Goal: Transaction & Acquisition: Book appointment/travel/reservation

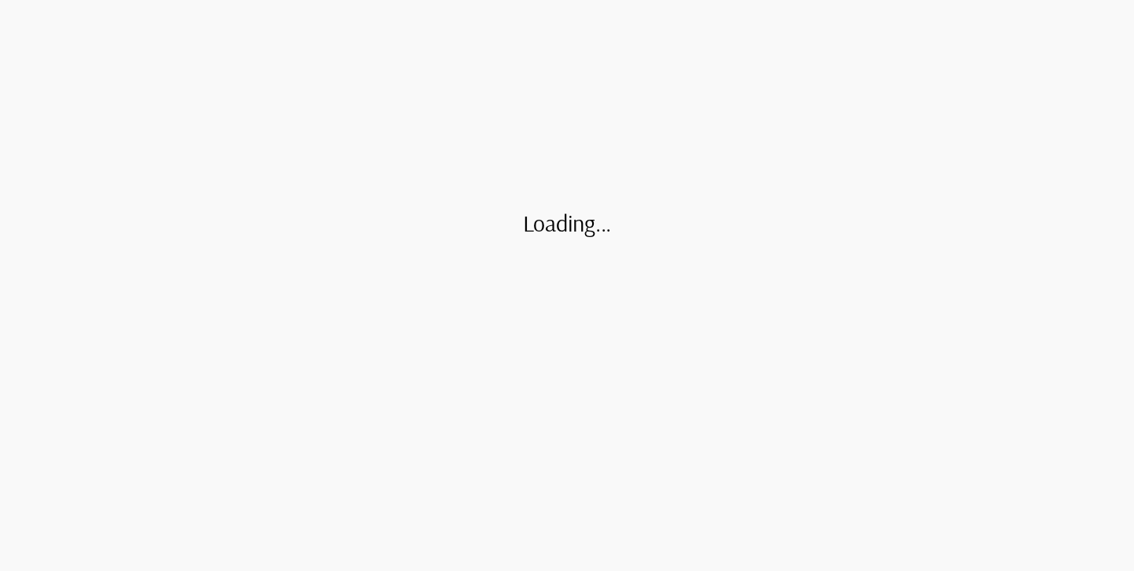
click at [408, 76] on div "Loading..." at bounding box center [567, 285] width 1134 height 571
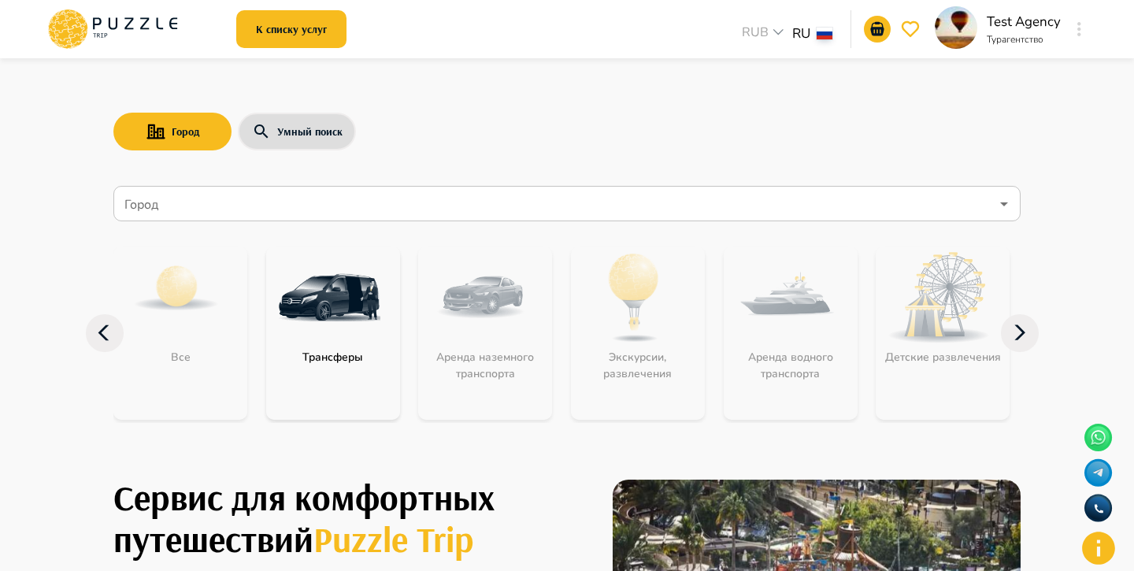
click at [351, 191] on input "Город" at bounding box center [555, 204] width 869 height 30
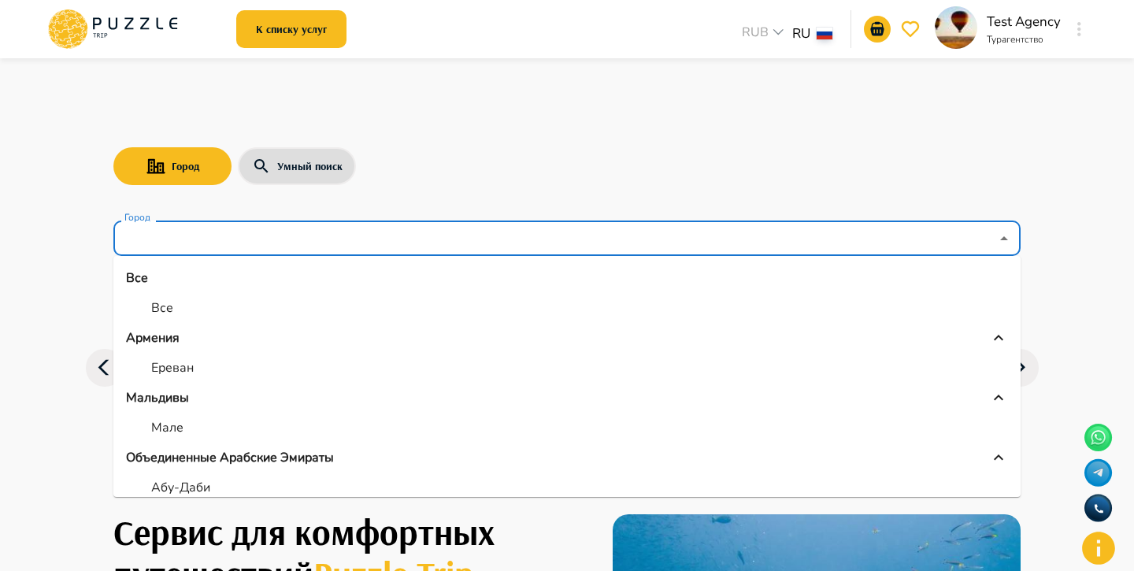
scroll to position [313, 0]
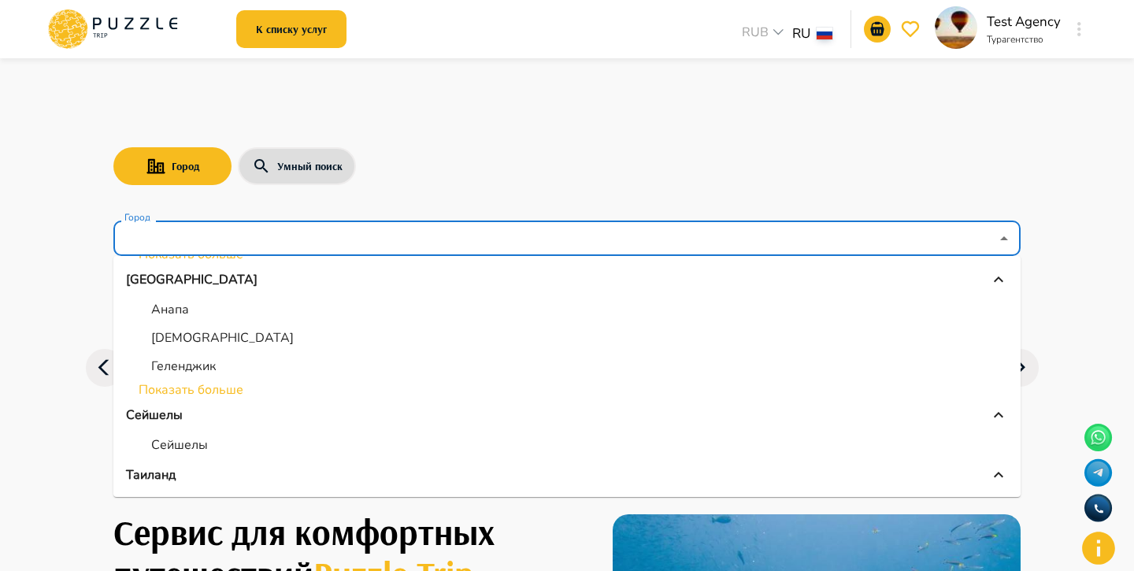
click at [215, 380] on li "Показать больше" at bounding box center [566, 389] width 907 height 19
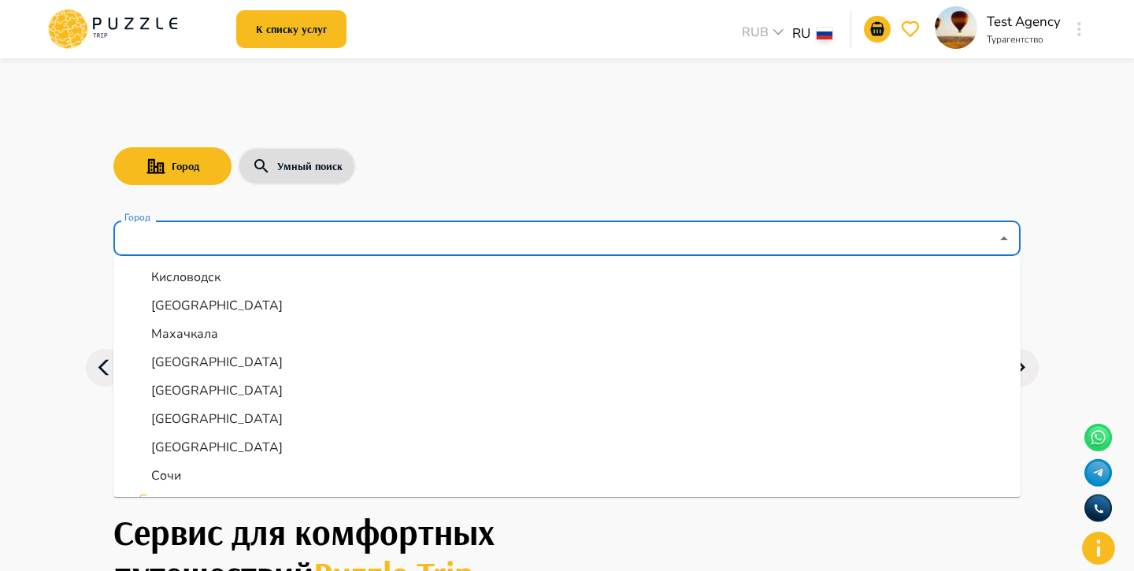
scroll to position [482, 0]
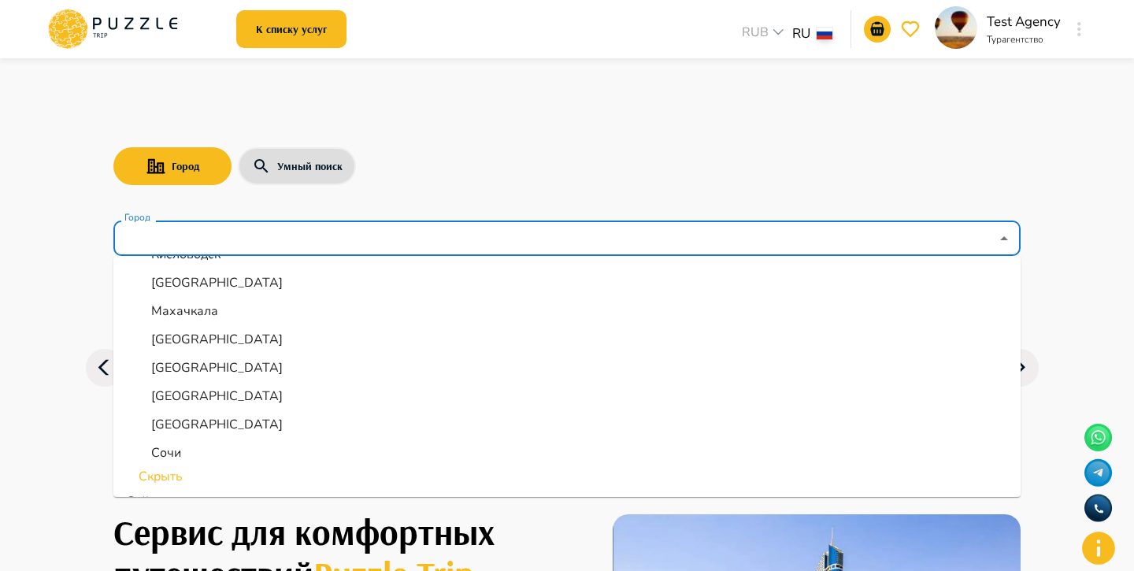
click at [192, 439] on li "Сочи" at bounding box center [566, 453] width 907 height 28
type input "****"
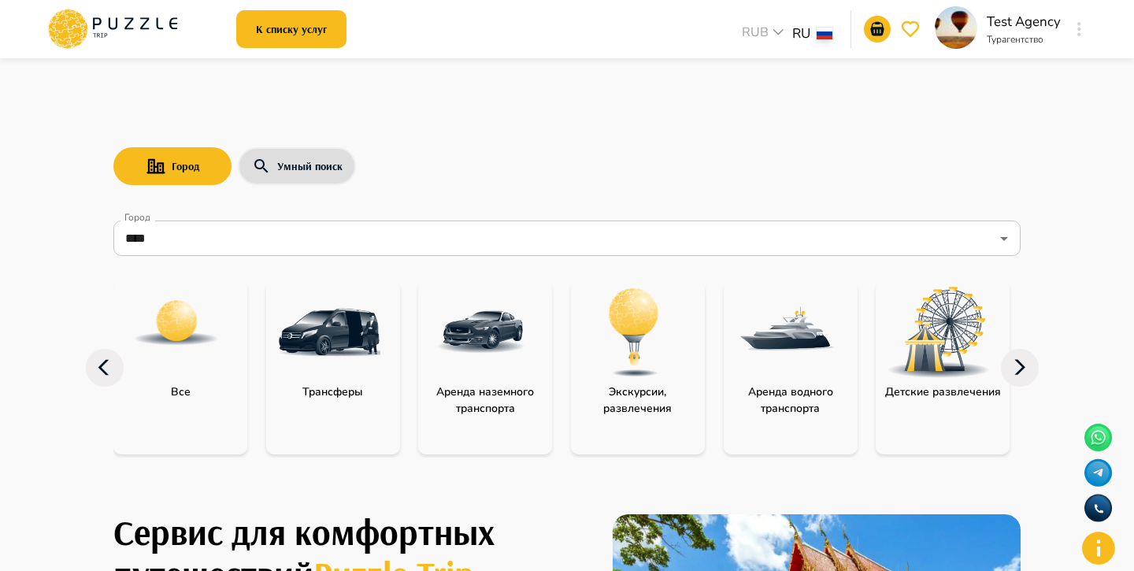
click at [420, 143] on div "Город Умный поиск" at bounding box center [566, 166] width 907 height 46
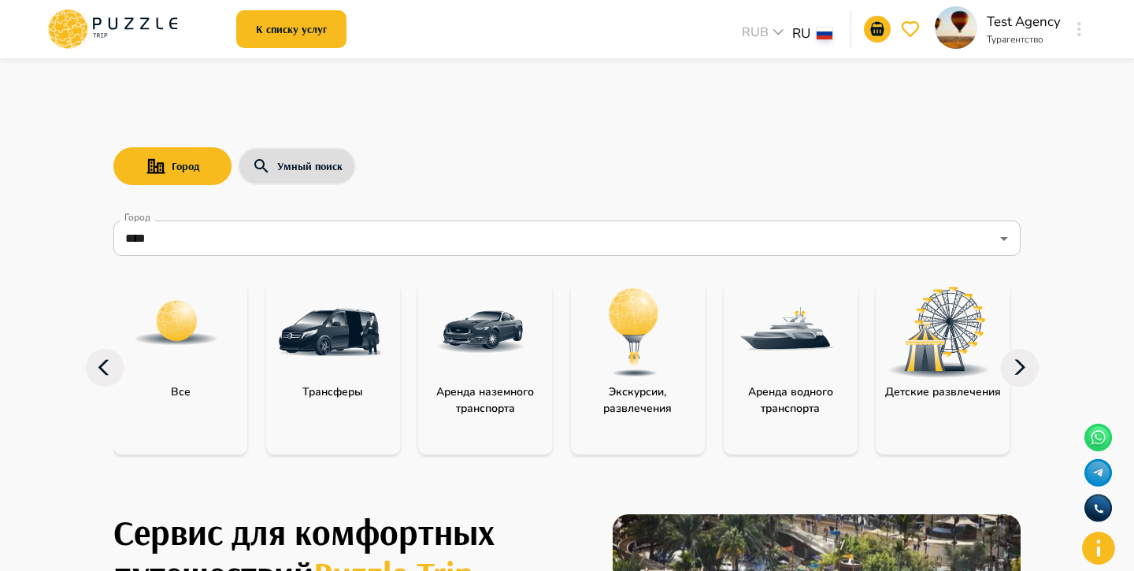
click at [217, 312] on img "category-all" at bounding box center [176, 323] width 88 height 88
